Goal: Information Seeking & Learning: Learn about a topic

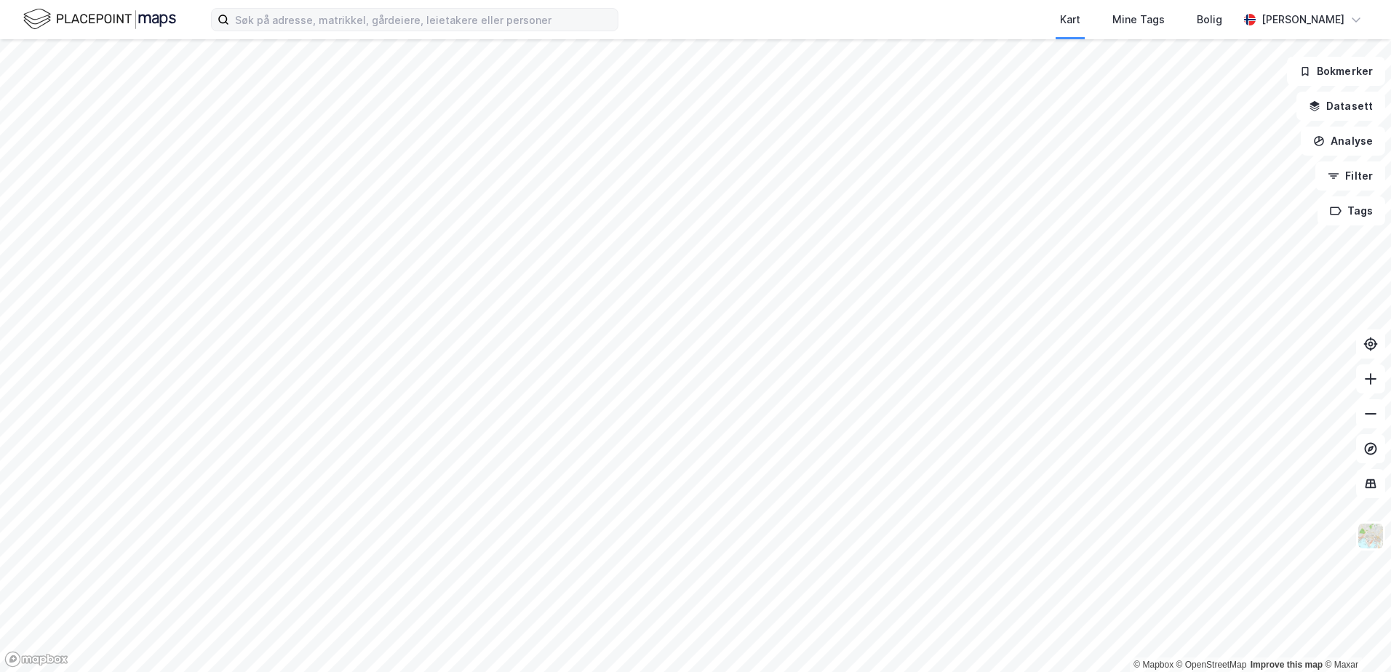
click at [329, 31] on label at bounding box center [415, 19] width 408 height 23
click at [329, 31] on input at bounding box center [423, 20] width 389 height 22
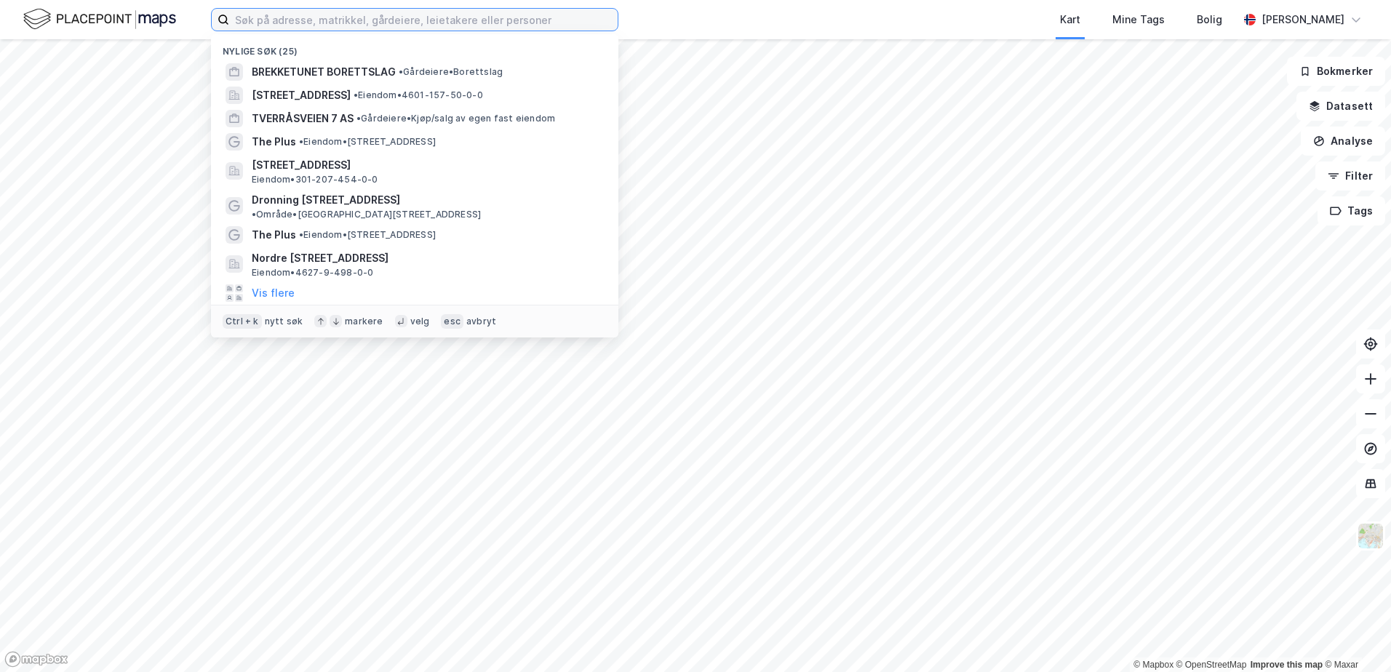
click at [331, 23] on input at bounding box center [423, 20] width 389 height 22
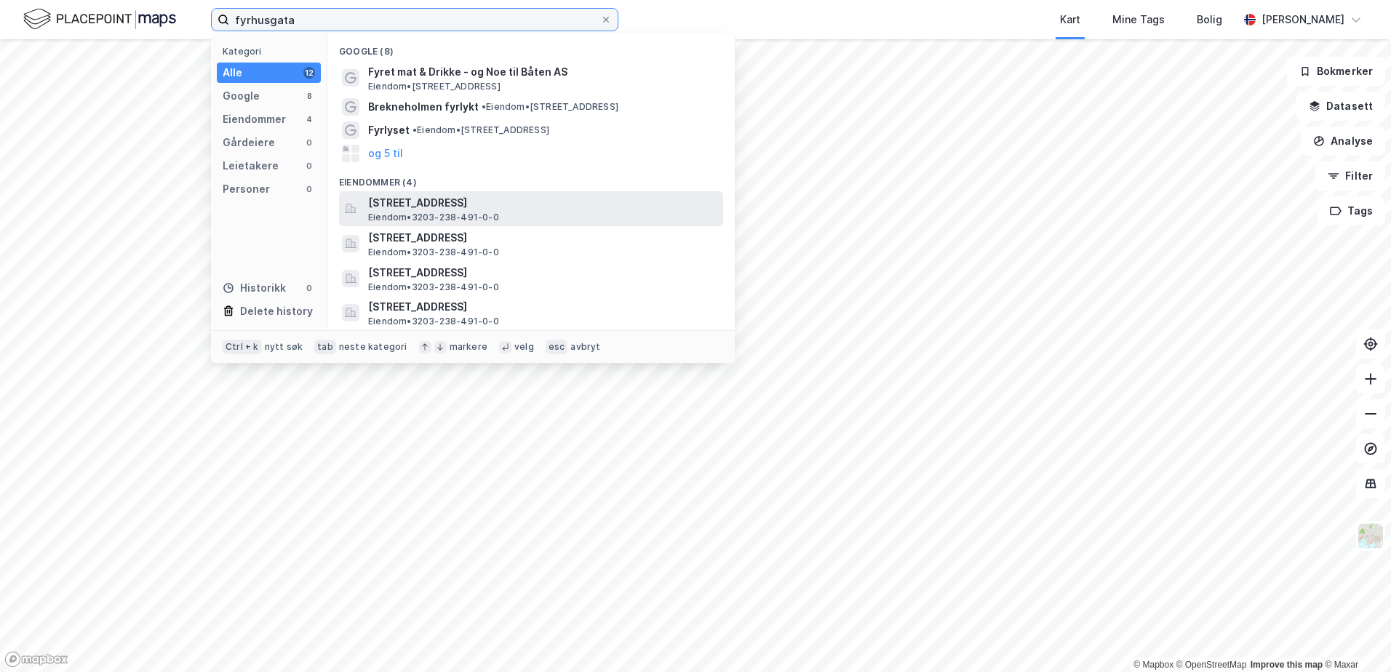
type input "fyrhusgata"
click at [533, 215] on div "[STREET_ADDRESS] Eiendom • 3203-238-491-0-0" at bounding box center [544, 208] width 352 height 29
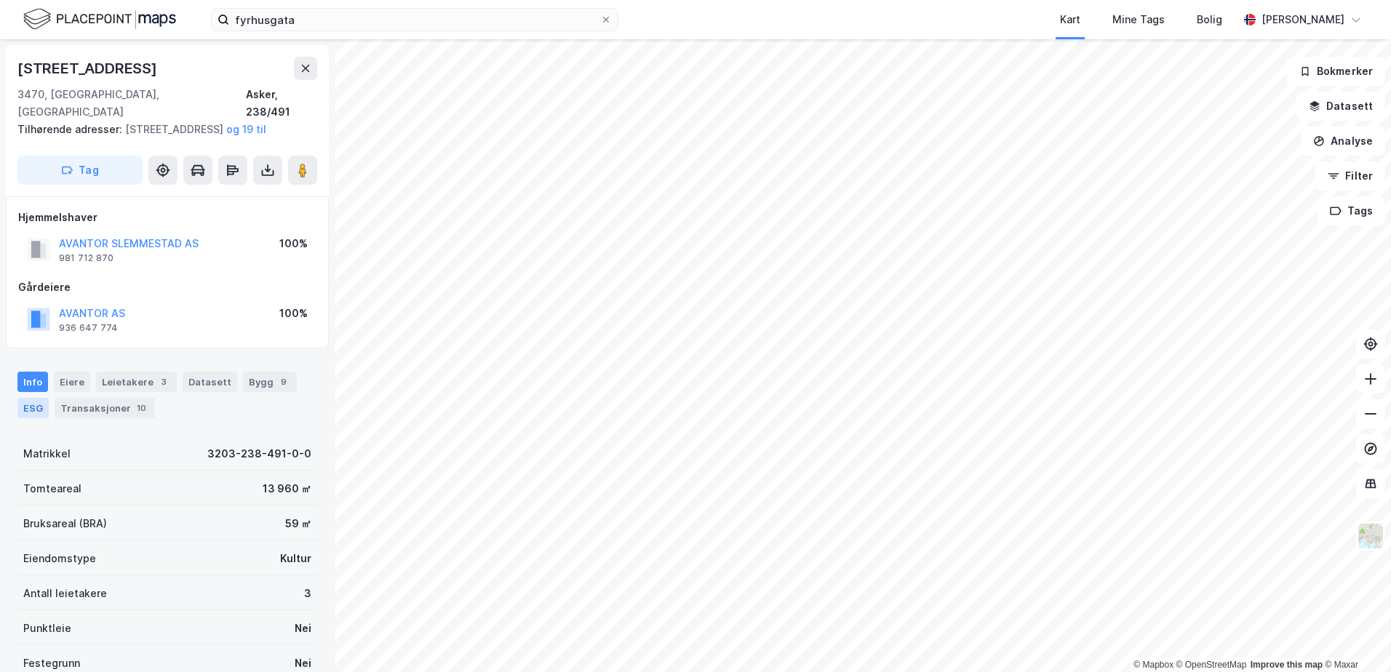
click at [30, 410] on div "ESG" at bounding box center [32, 408] width 31 height 20
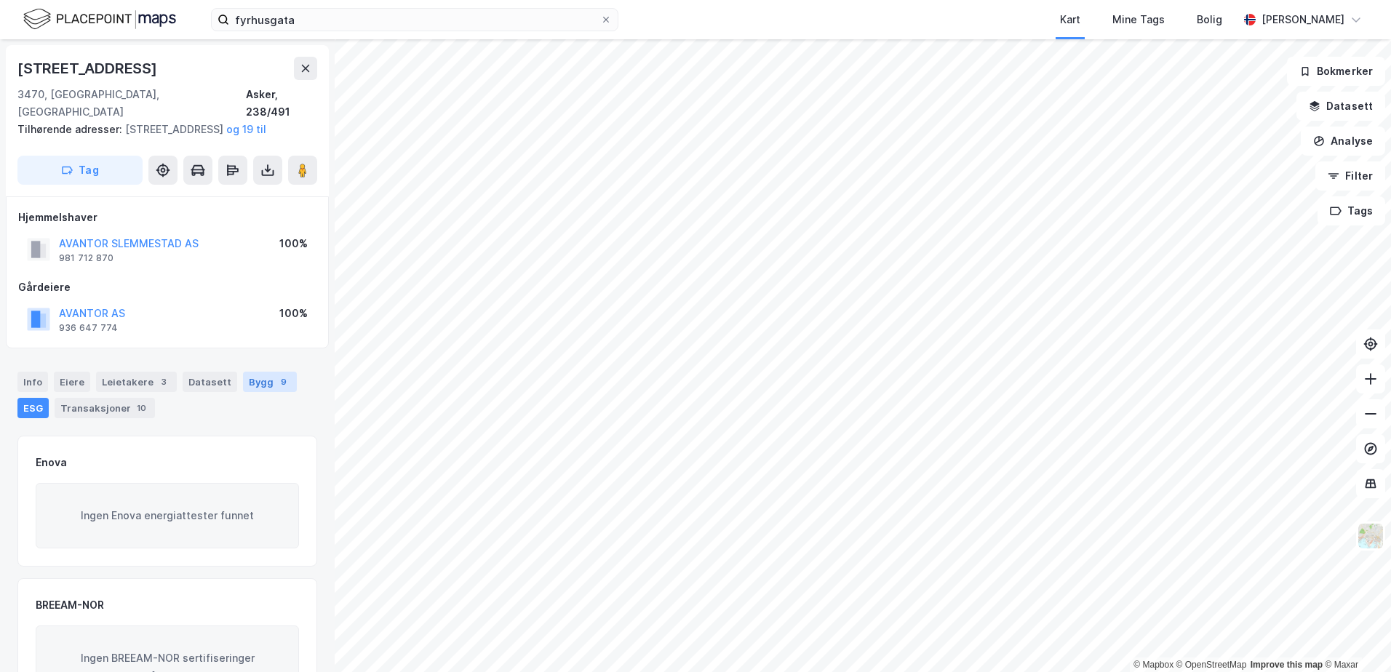
click at [277, 386] on div "9" at bounding box center [284, 382] width 15 height 15
